Goal: Task Accomplishment & Management: Manage account settings

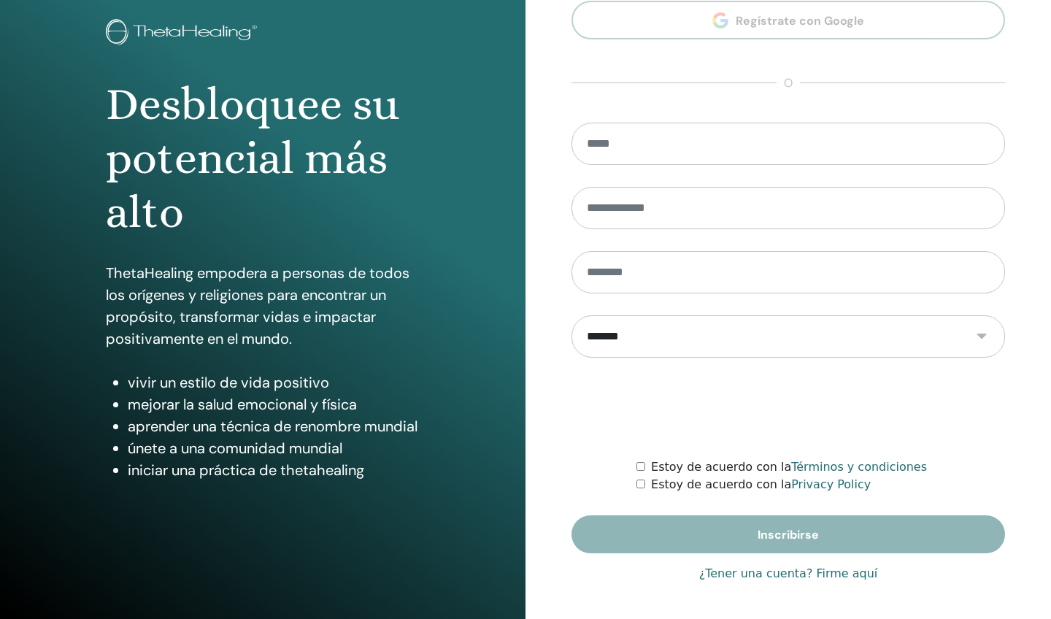
scroll to position [82, 0]
click at [741, 576] on link "¿Tener una cuenta? Firme aquí" at bounding box center [788, 574] width 179 height 18
click at [733, 574] on link "¿Tener una cuenta? Firme aquí" at bounding box center [788, 574] width 179 height 18
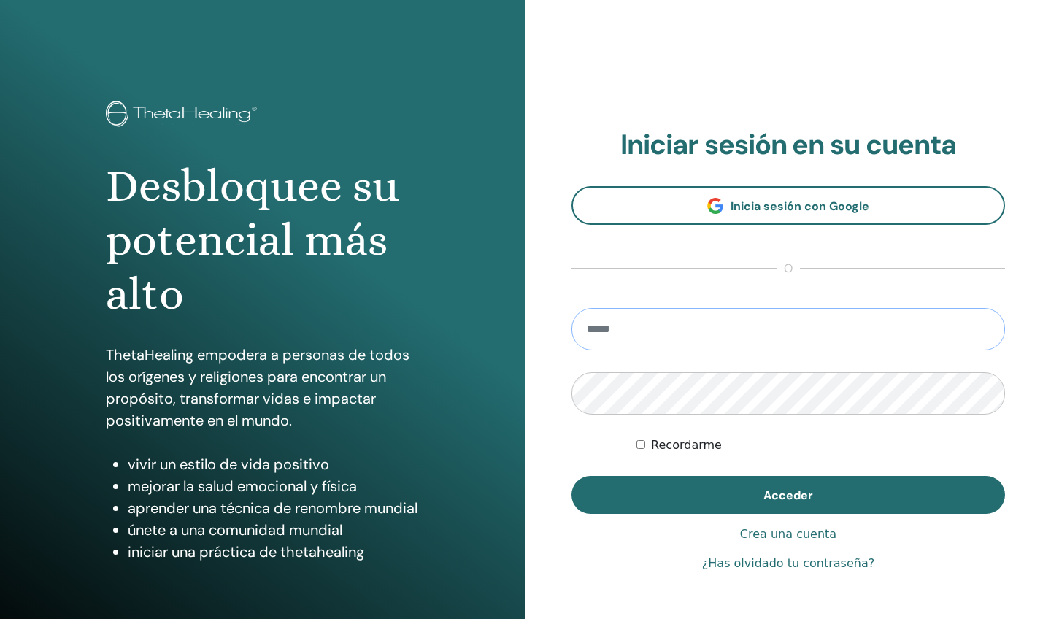
click at [657, 331] on input "email" at bounding box center [788, 329] width 434 height 42
type input "**********"
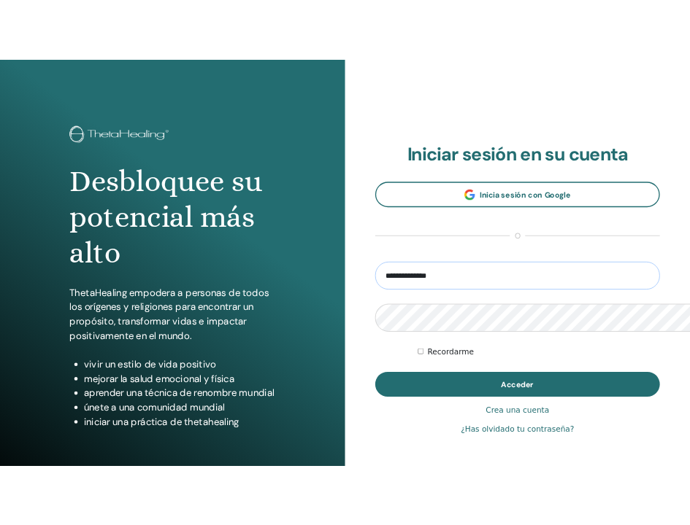
scroll to position [761, 0]
